Goal: Information Seeking & Learning: Find specific fact

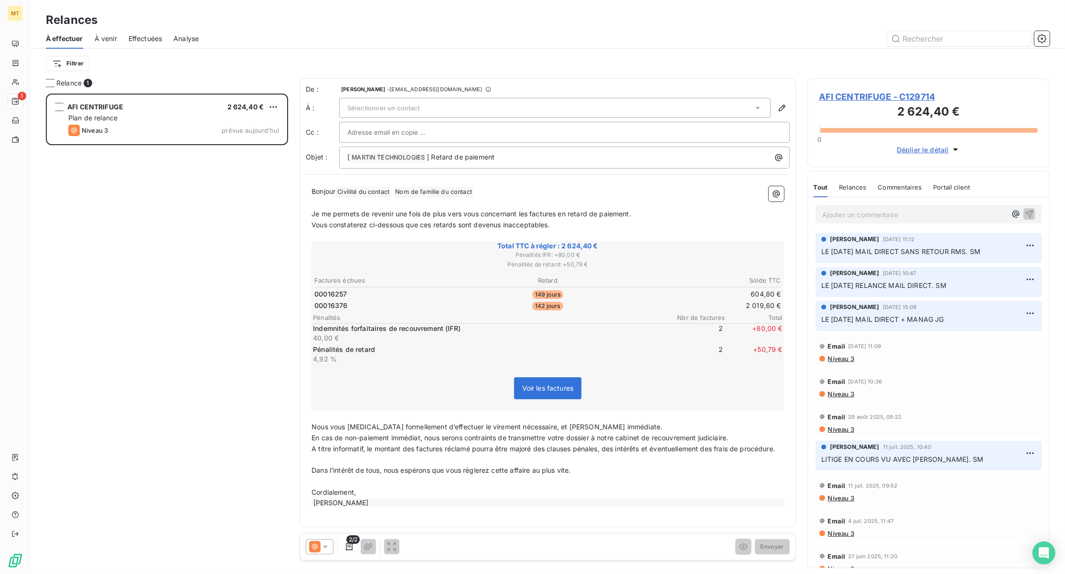
scroll to position [471, 232]
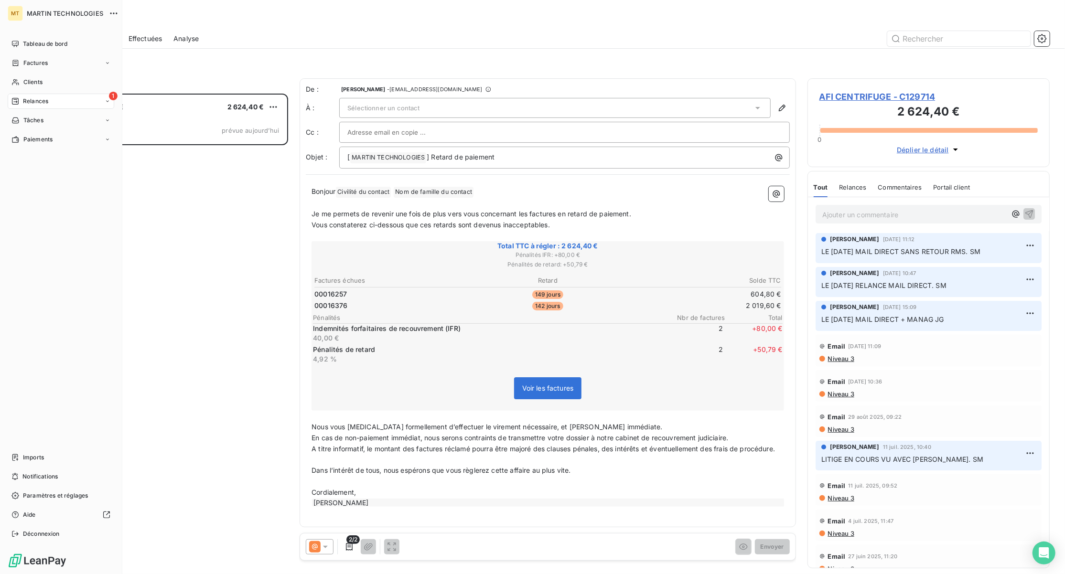
click at [32, 105] on span "Relances" at bounding box center [35, 101] width 25 height 9
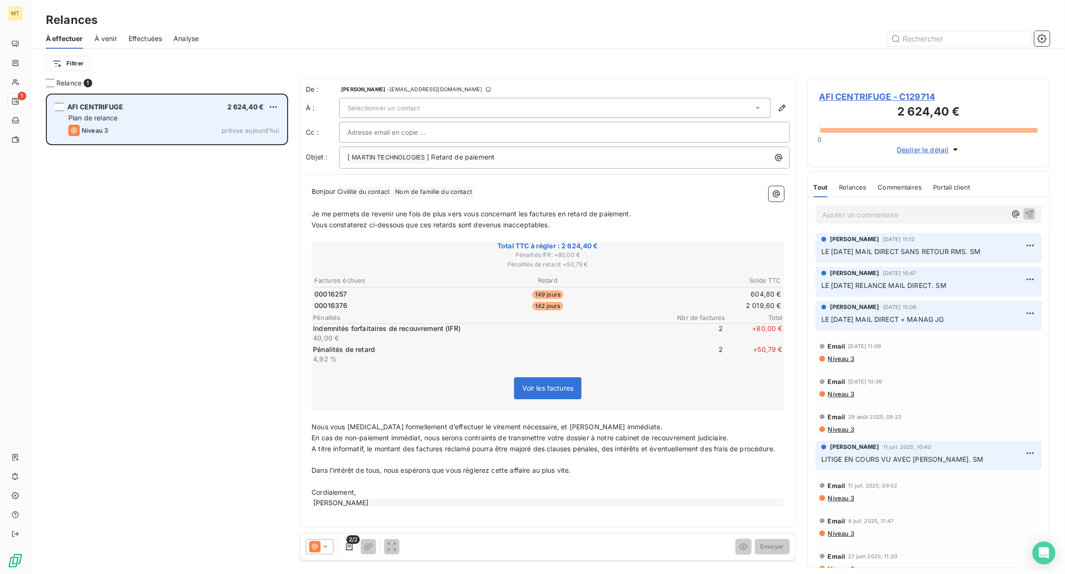
click at [169, 122] on div "Plan de relance" at bounding box center [173, 118] width 211 height 10
click at [273, 107] on html "MT 1 Relances À effectuer À venir Effectuées Analyse Filtrer Relance 1 AFI CENT…" at bounding box center [532, 287] width 1065 height 574
click at [222, 143] on div "Passer cette action" at bounding box center [232, 143] width 86 height 15
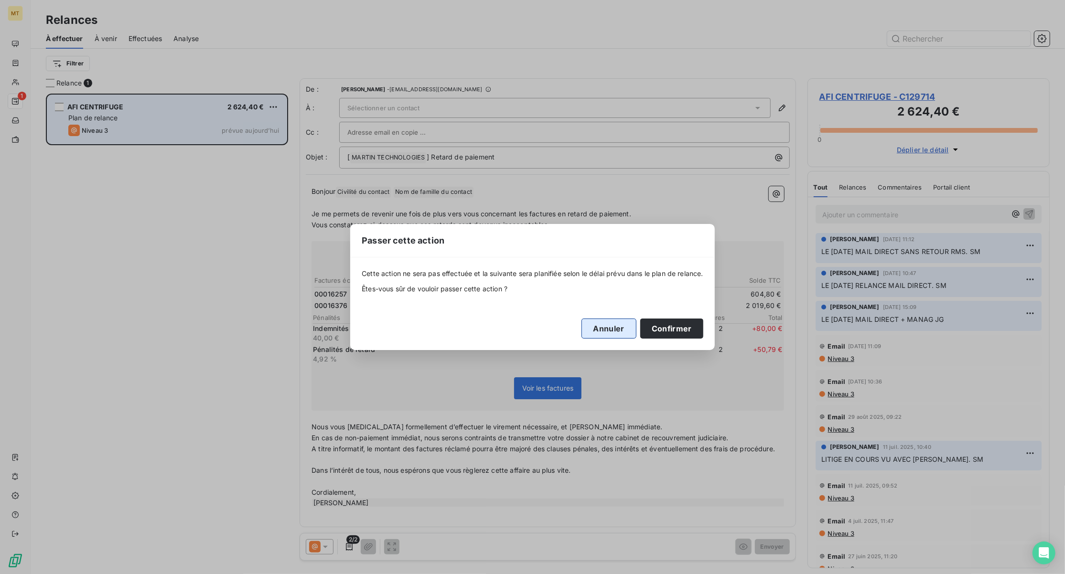
drag, startPoint x: 618, startPoint y: 333, endPoint x: 612, endPoint y: 327, distance: 9.1
click at [617, 333] on button "Annuler" at bounding box center [609, 329] width 55 height 20
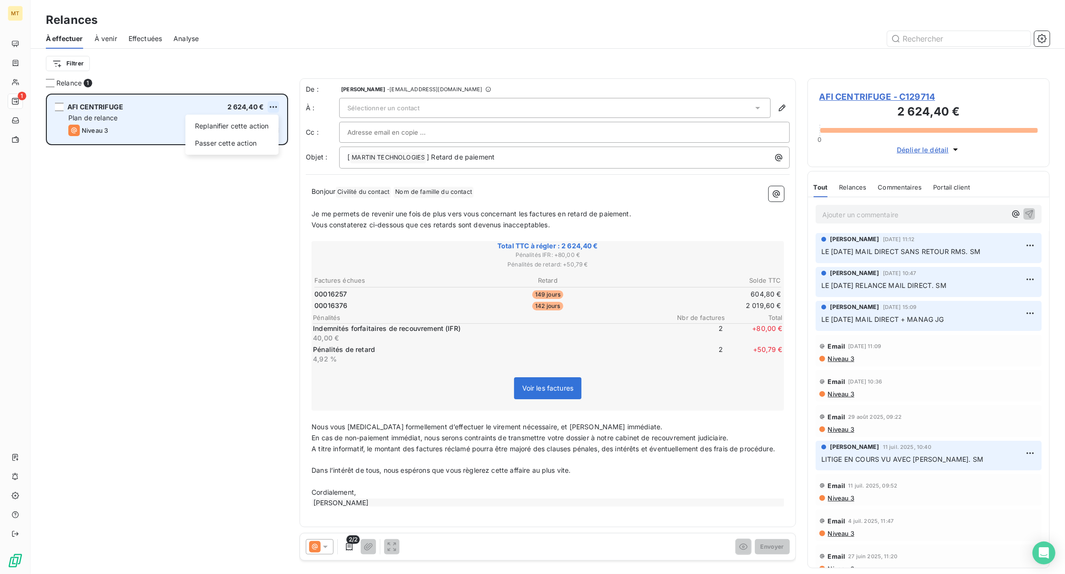
click at [272, 104] on html "MT 1 Relances À effectuer À venir Effectuées Analyse Filtrer Relance 1 AFI CENT…" at bounding box center [532, 287] width 1065 height 574
click at [249, 130] on div "Replanifier cette action" at bounding box center [232, 126] width 86 height 15
select select "9"
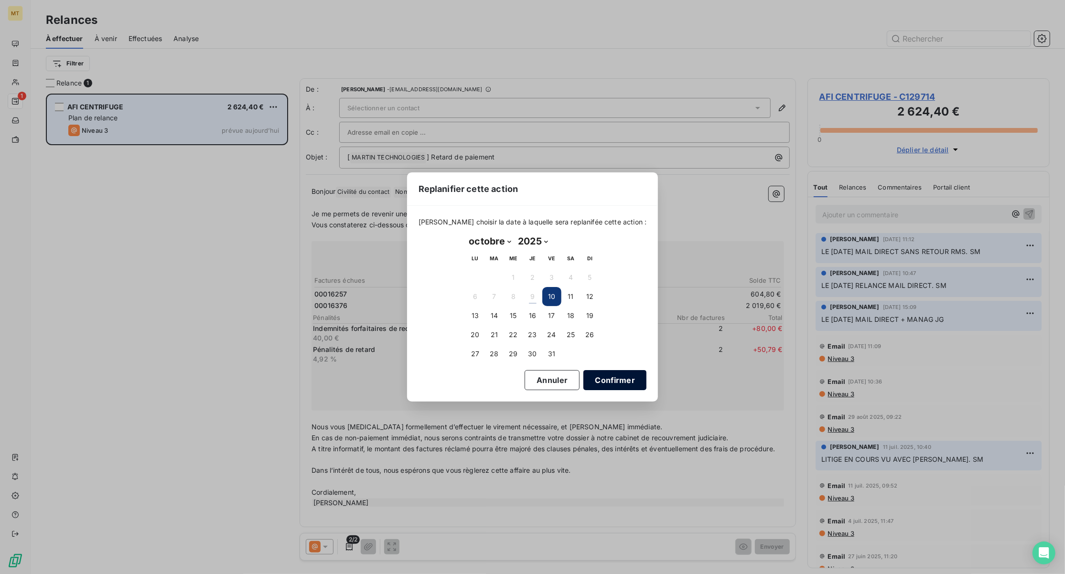
click at [593, 375] on button "Confirmer" at bounding box center [615, 380] width 63 height 20
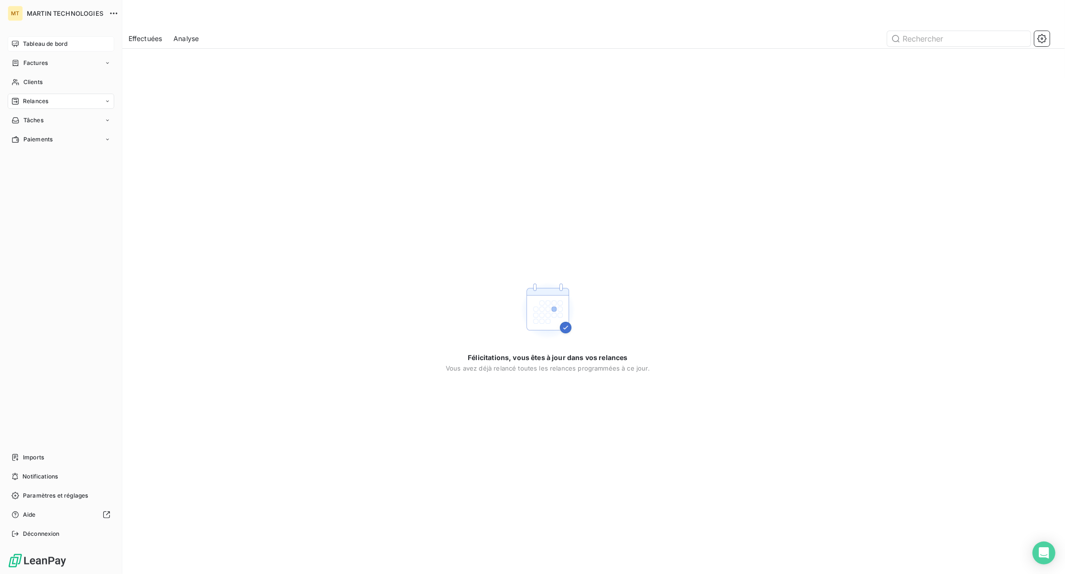
click at [20, 39] on div "Tableau de bord" at bounding box center [61, 43] width 107 height 15
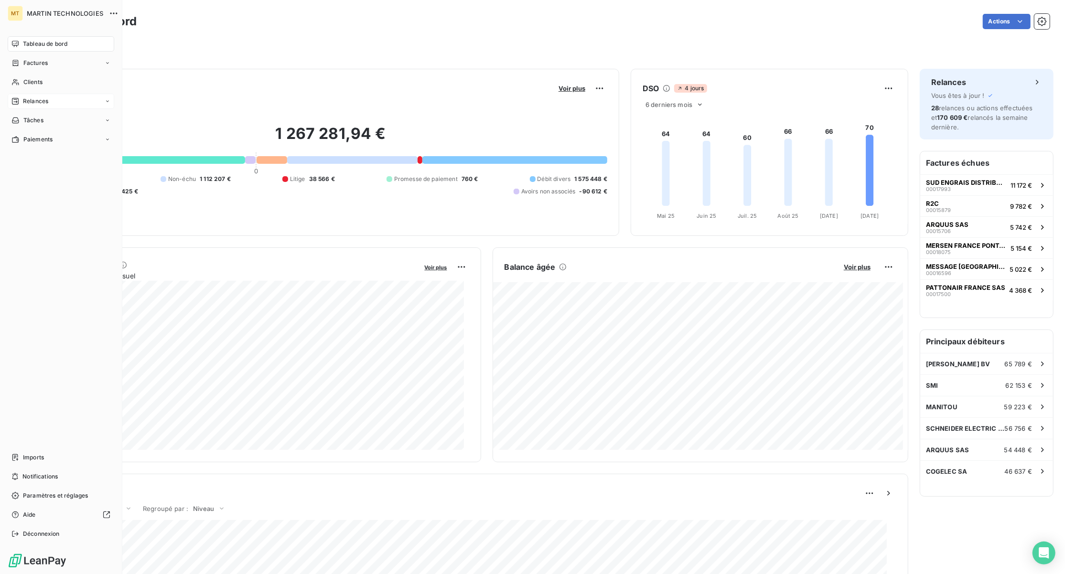
click at [23, 101] on span "Relances" at bounding box center [35, 101] width 25 height 9
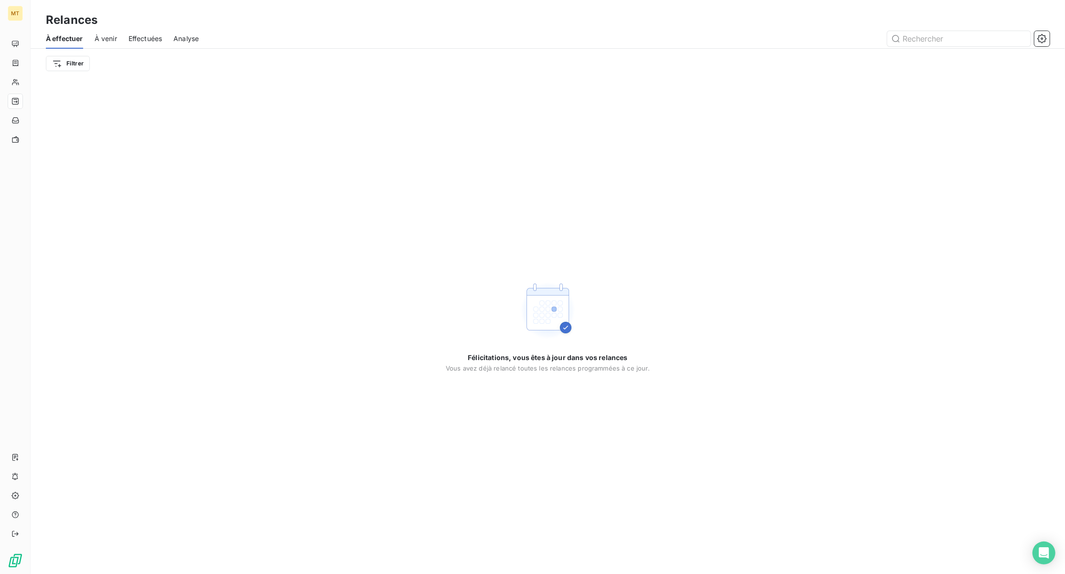
click at [130, 37] on span "Effectuées" at bounding box center [146, 39] width 34 height 10
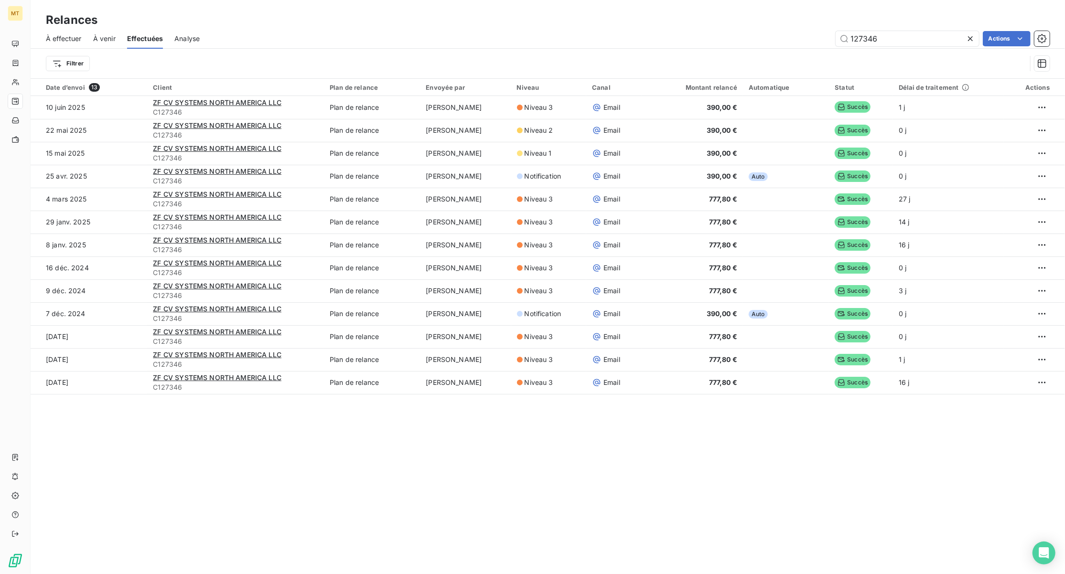
click at [970, 39] on icon at bounding box center [970, 38] width 5 height 5
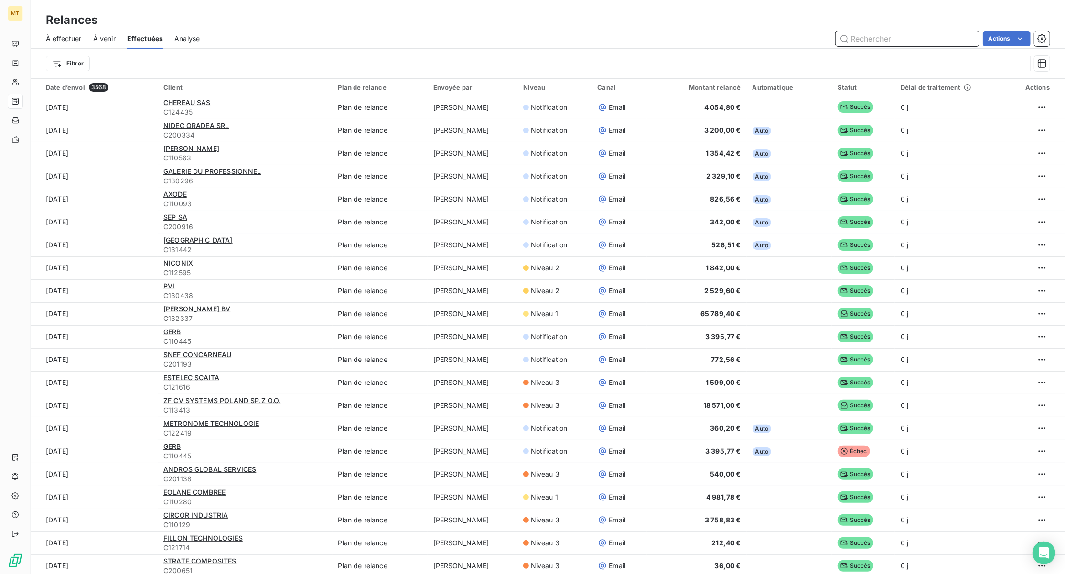
click at [900, 44] on input "text" at bounding box center [907, 38] width 143 height 15
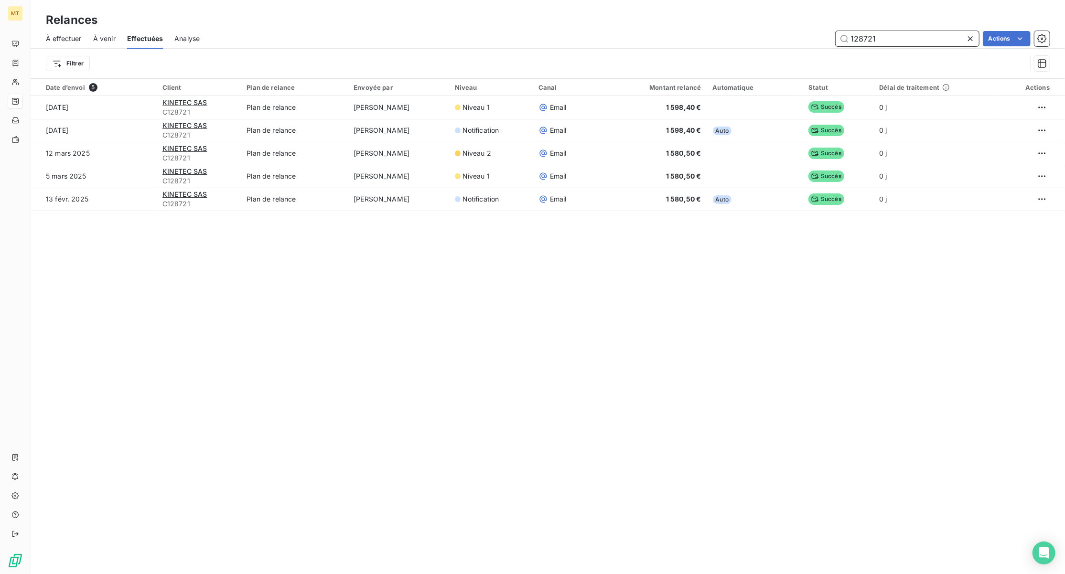
type input "128721"
click at [970, 40] on icon at bounding box center [971, 39] width 10 height 10
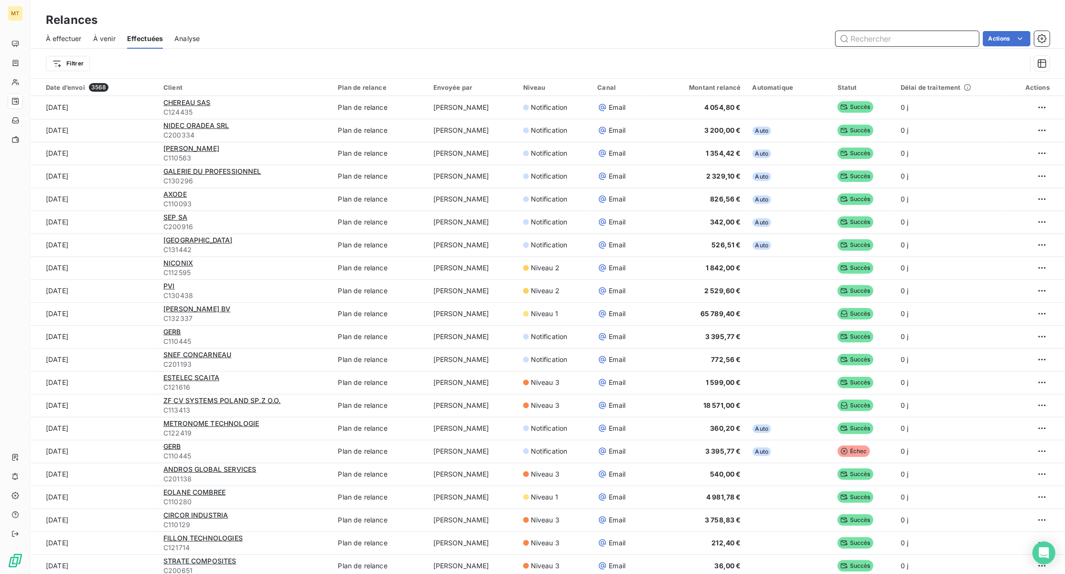
click at [866, 41] on input "text" at bounding box center [907, 38] width 143 height 15
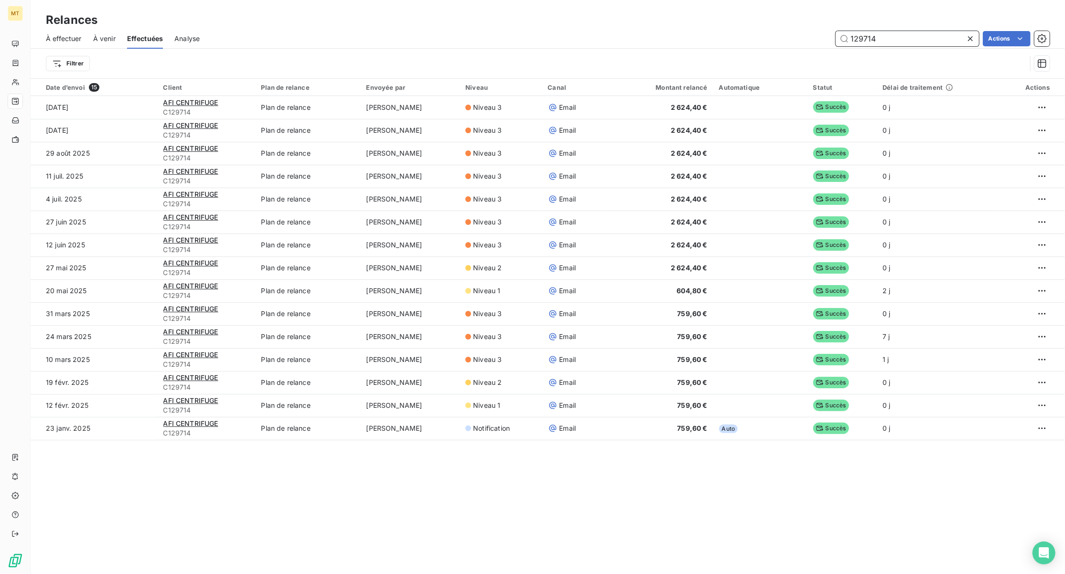
click at [904, 35] on input "129714" at bounding box center [907, 38] width 143 height 15
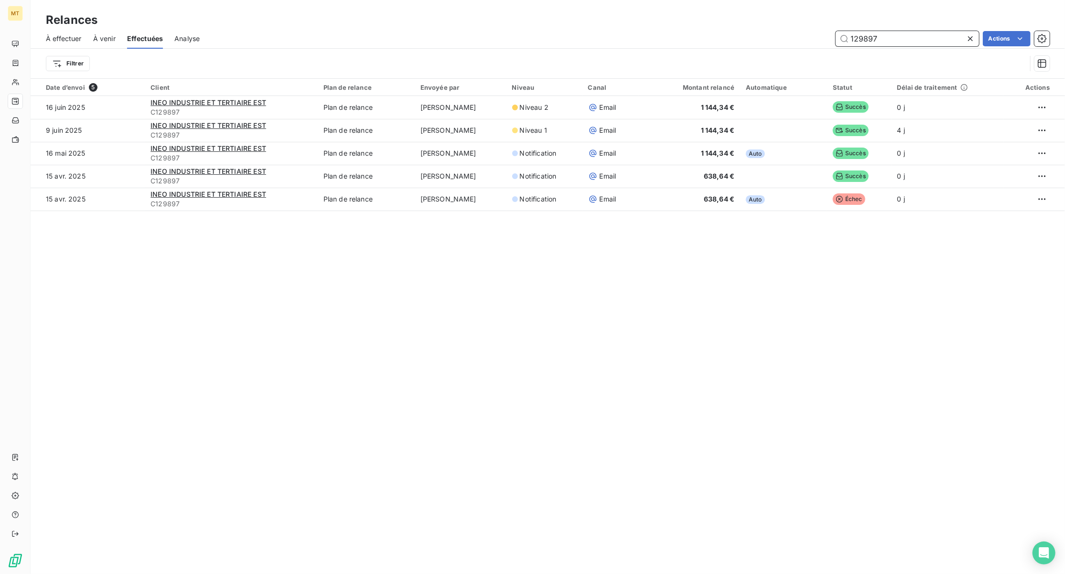
type input "129897"
drag, startPoint x: 969, startPoint y: 37, endPoint x: 863, endPoint y: 45, distance: 106.9
click at [969, 37] on icon at bounding box center [970, 38] width 5 height 5
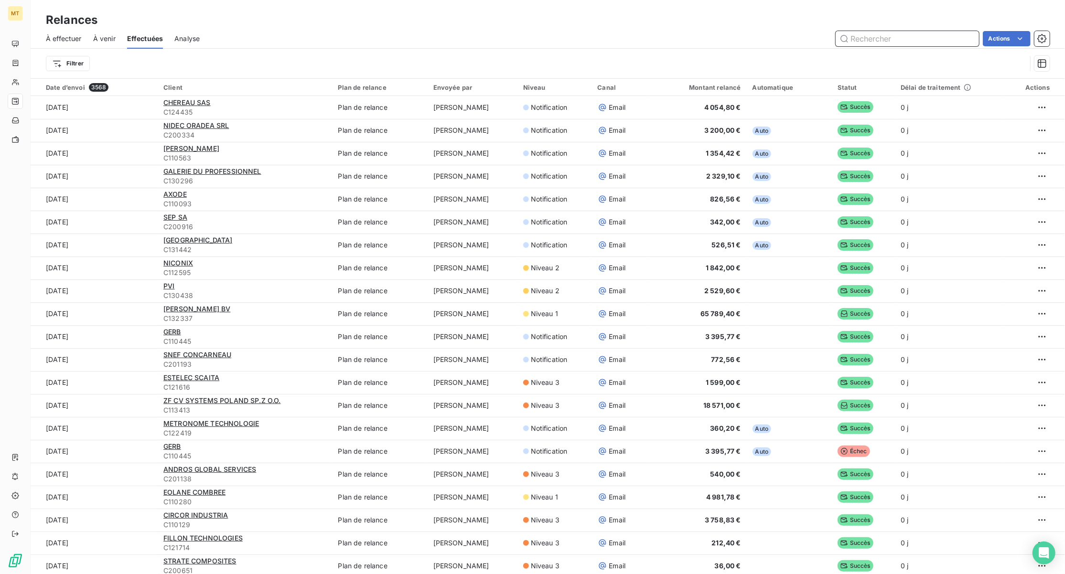
click at [876, 40] on input "text" at bounding box center [907, 38] width 143 height 15
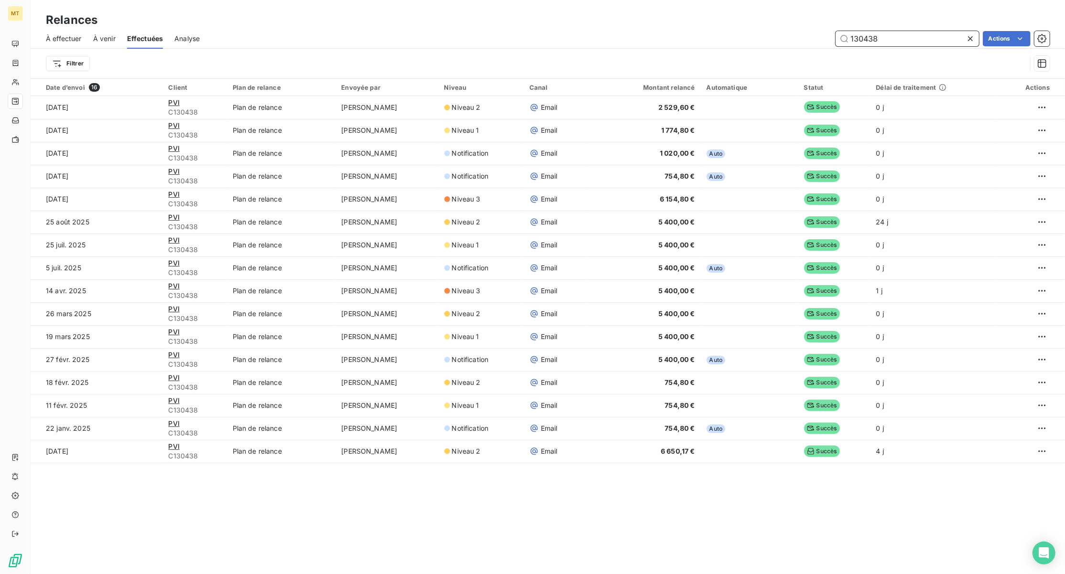
type input "130438"
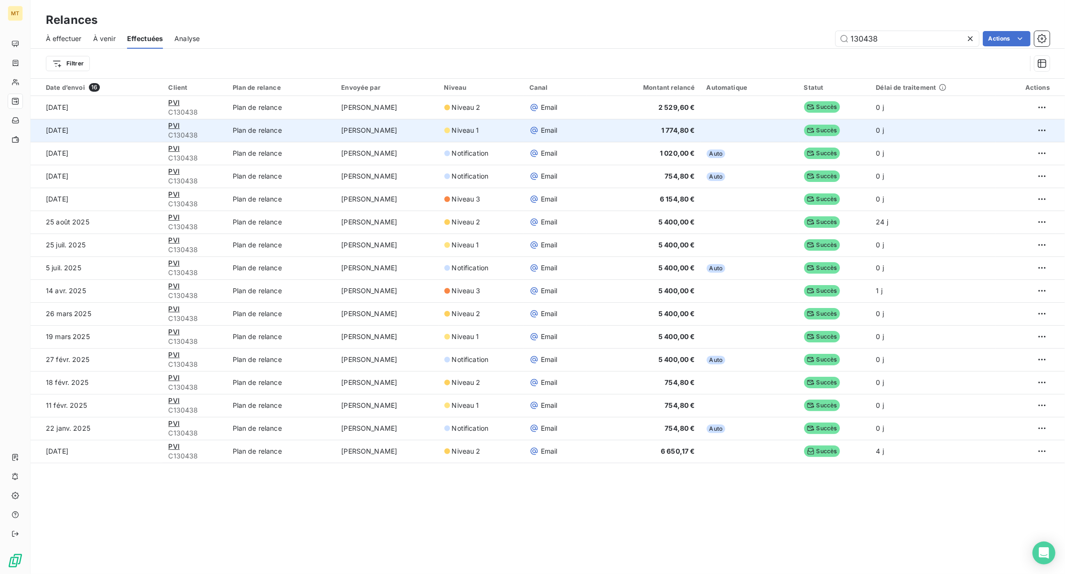
drag, startPoint x: 968, startPoint y: 35, endPoint x: 548, endPoint y: 132, distance: 431.2
click at [968, 35] on icon at bounding box center [971, 39] width 10 height 10
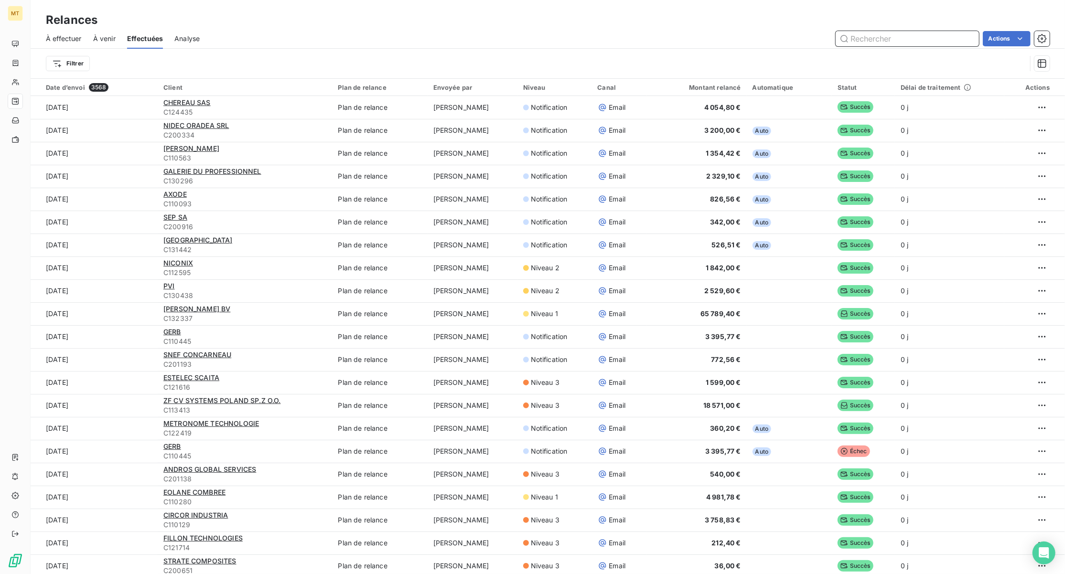
click at [893, 44] on input "text" at bounding box center [907, 38] width 143 height 15
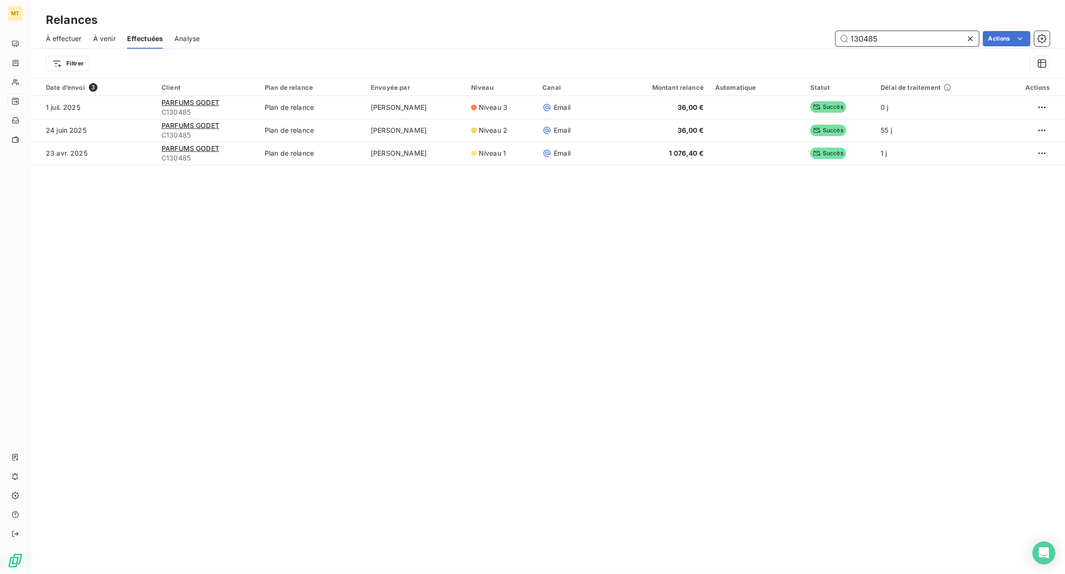
click at [936, 34] on input "130485" at bounding box center [907, 38] width 143 height 15
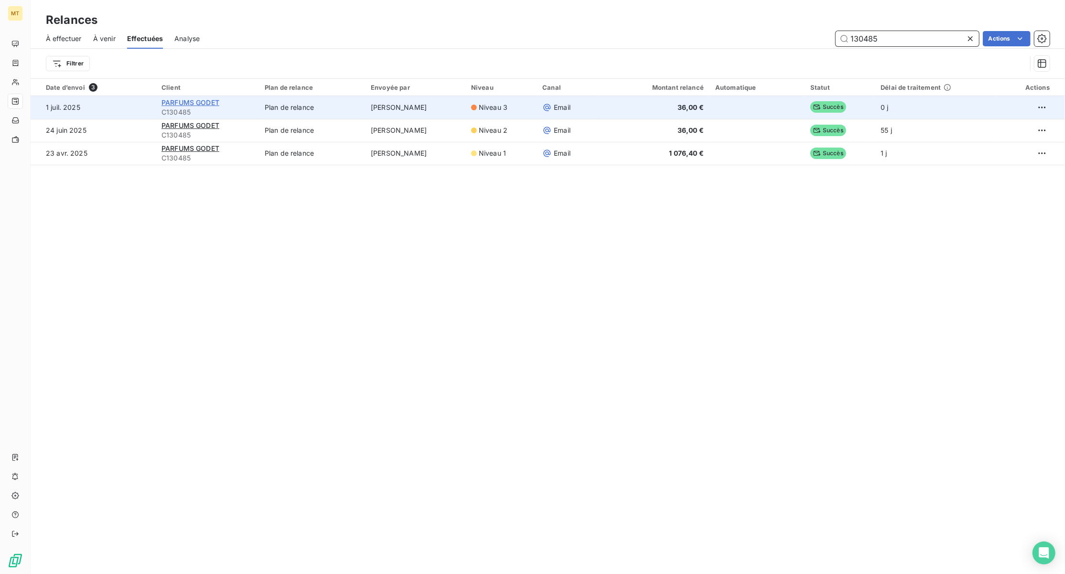
type input "130485"
click at [210, 102] on span "PARFUMS GODET" at bounding box center [191, 102] width 58 height 8
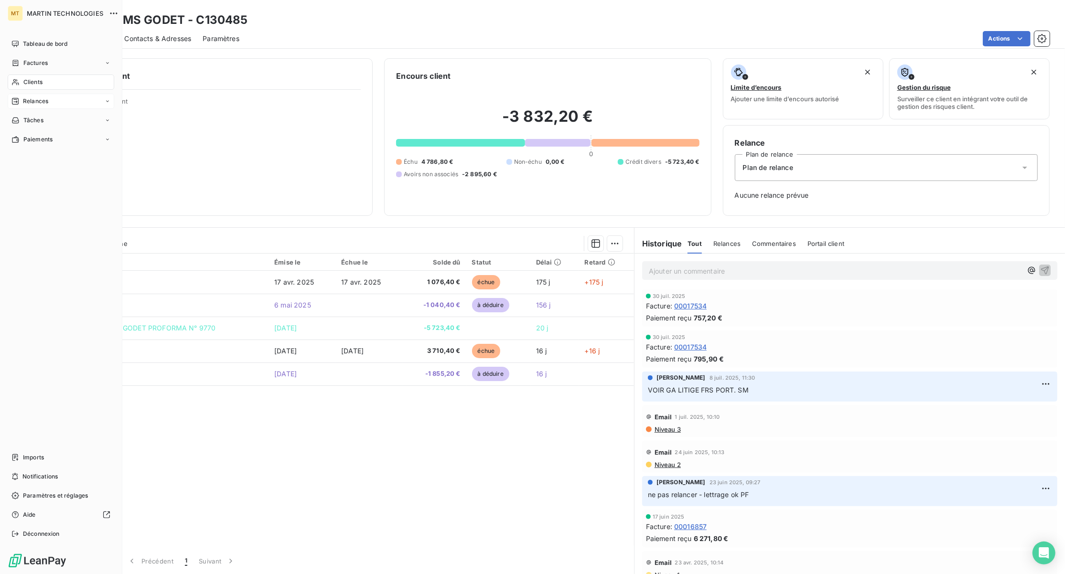
click at [51, 100] on div "Relances" at bounding box center [61, 101] width 107 height 15
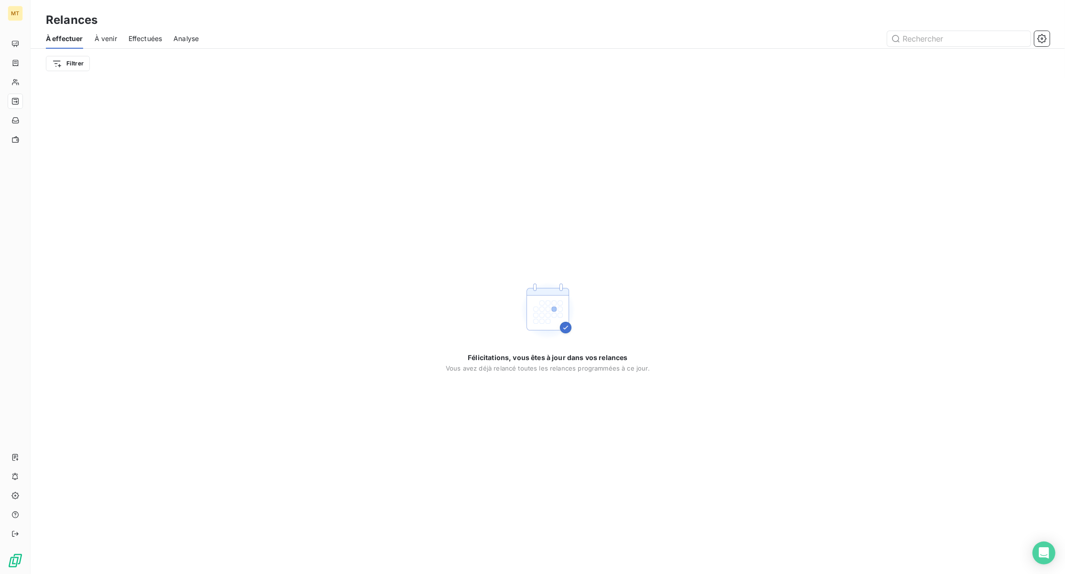
click at [150, 35] on span "Effectuées" at bounding box center [146, 39] width 34 height 10
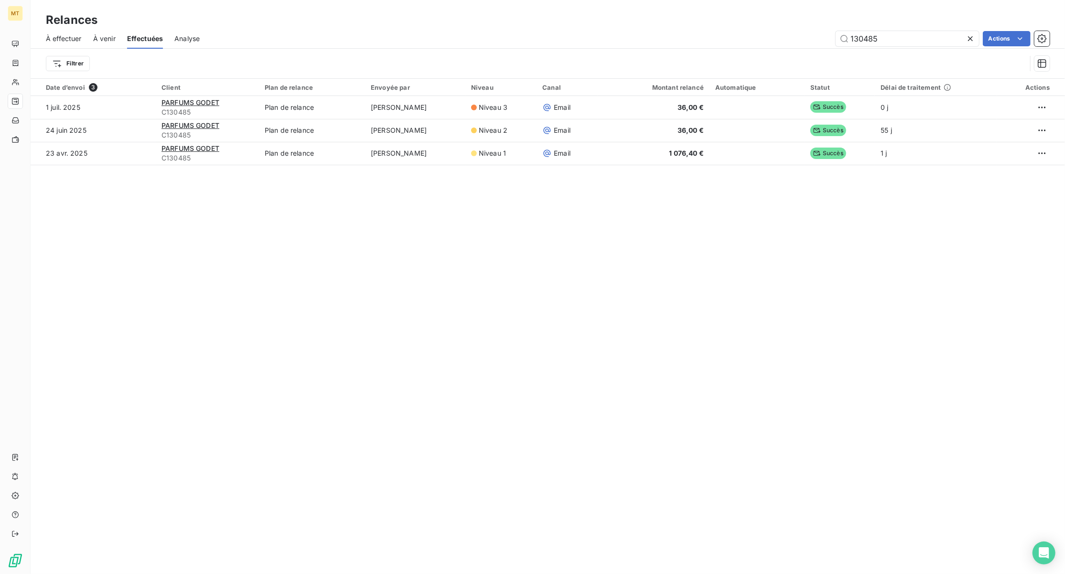
click at [974, 35] on icon at bounding box center [971, 39] width 10 height 10
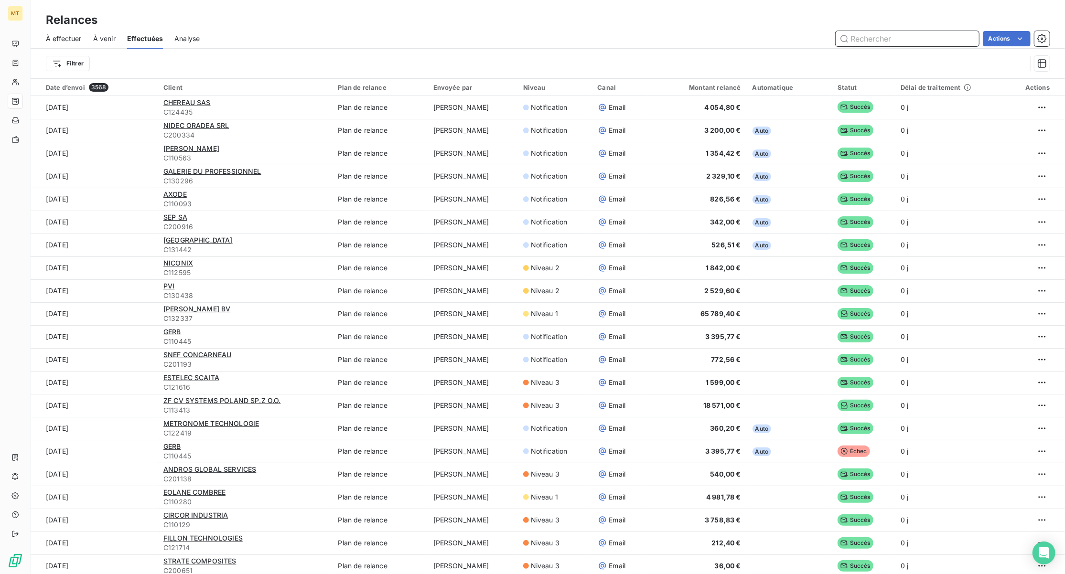
click at [887, 37] on input "text" at bounding box center [907, 38] width 143 height 15
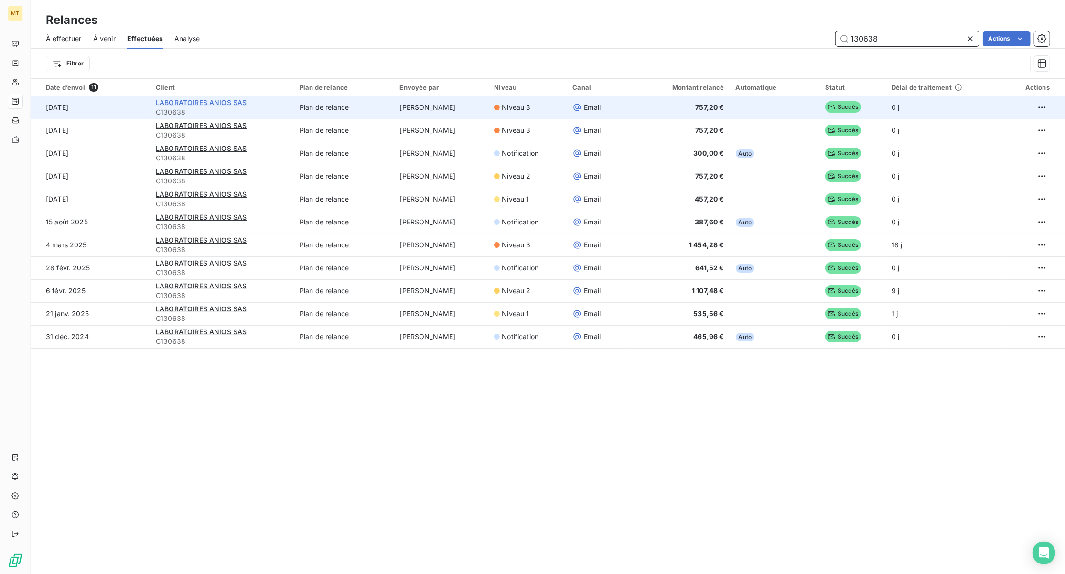
type input "130638"
click at [207, 103] on span "LABORATOIRES ANIOS SAS" at bounding box center [201, 102] width 91 height 8
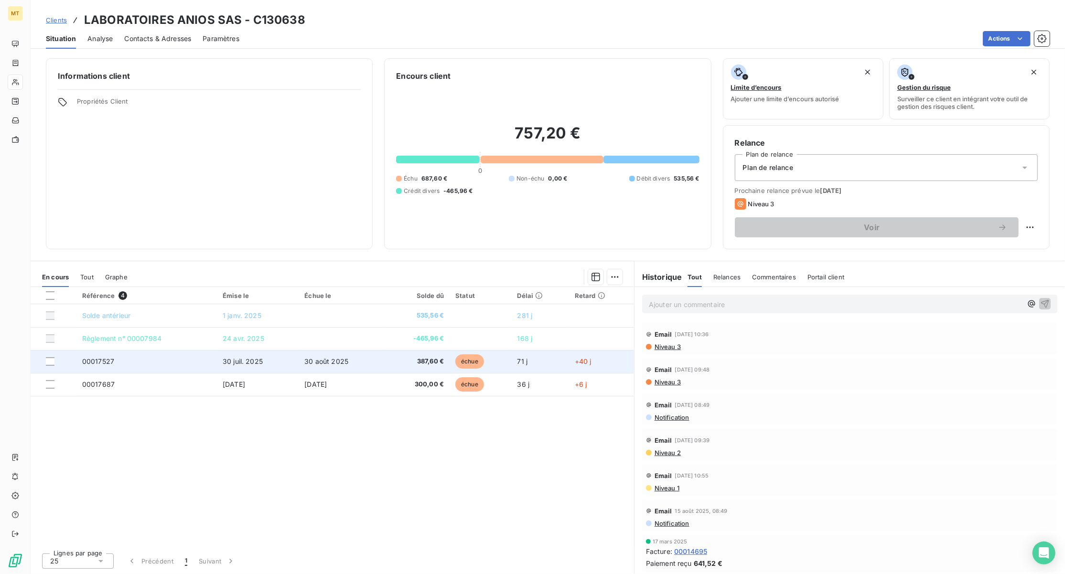
click at [241, 361] on span "30 juil. 2025" at bounding box center [243, 361] width 40 height 8
